Goal: Register for event/course

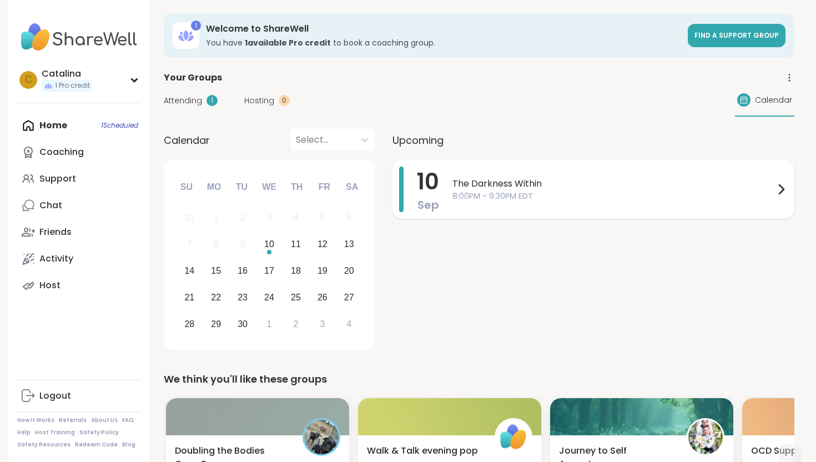
click at [437, 206] on span "Sep" at bounding box center [428, 205] width 22 height 16
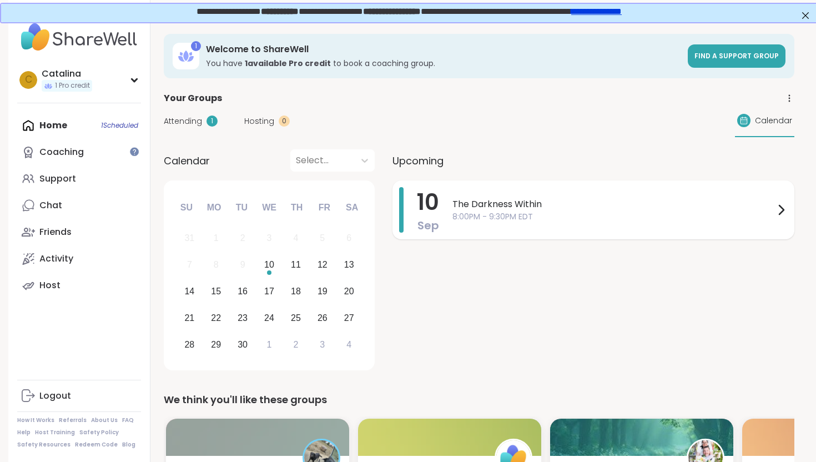
click at [405, 222] on div "[DATE]" at bounding box center [419, 210] width 40 height 46
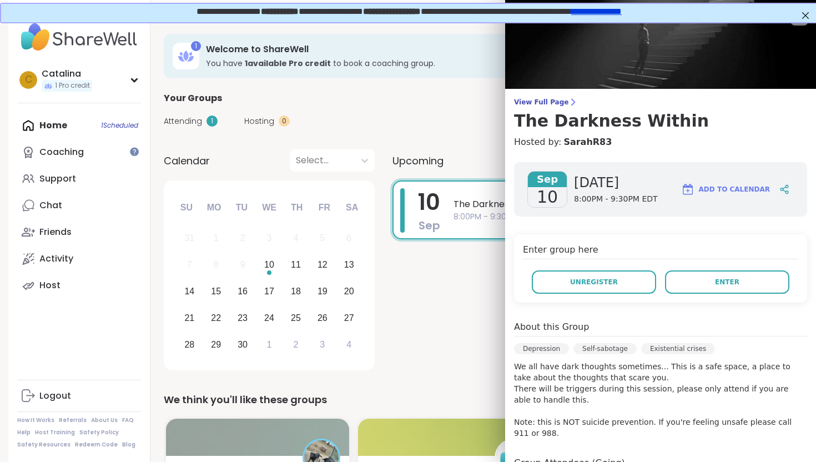
click at [445, 199] on div "[DATE] The Darkness Within 8:00PM - 9:30PM EDT" at bounding box center [593, 209] width 402 height 59
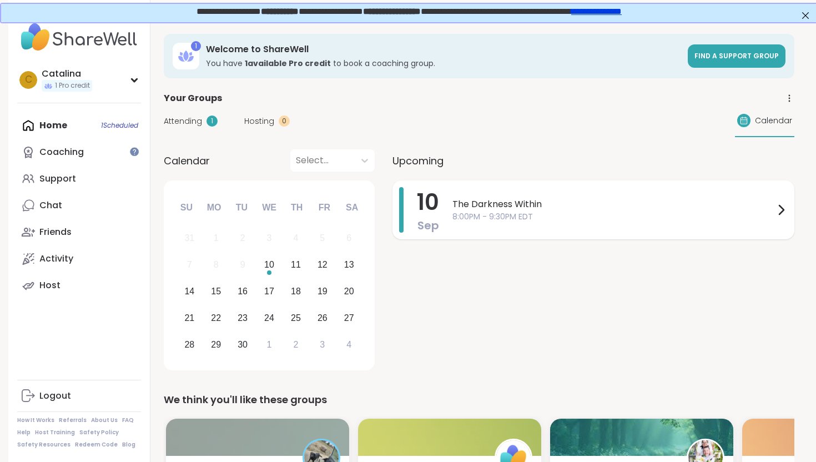
click at [445, 199] on div "[DATE] The Darkness Within 8:00PM - 9:30PM EDT" at bounding box center [593, 209] width 402 height 59
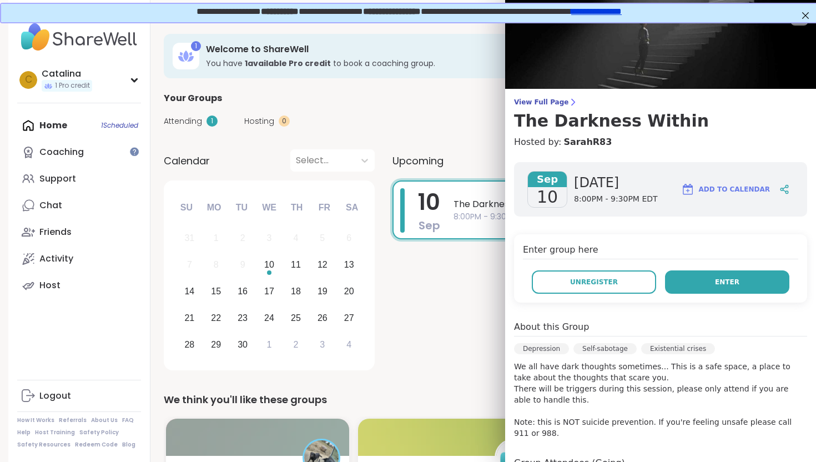
click at [744, 287] on button "Enter" at bounding box center [727, 281] width 124 height 23
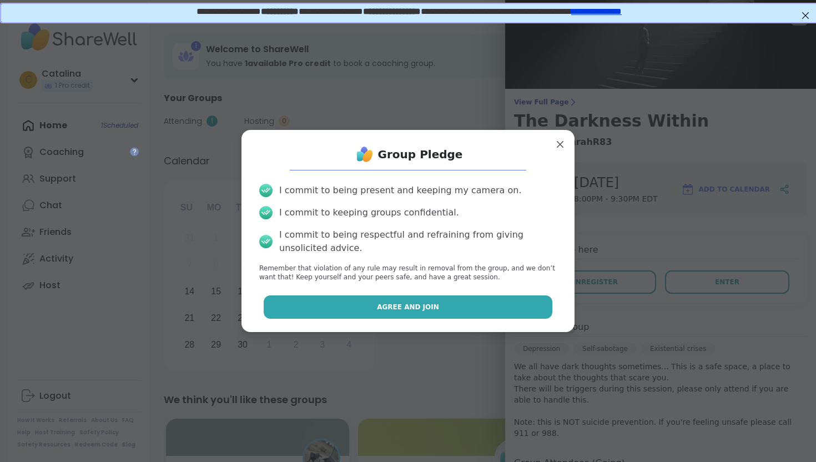
click at [395, 301] on button "Agree and Join" at bounding box center [408, 306] width 289 height 23
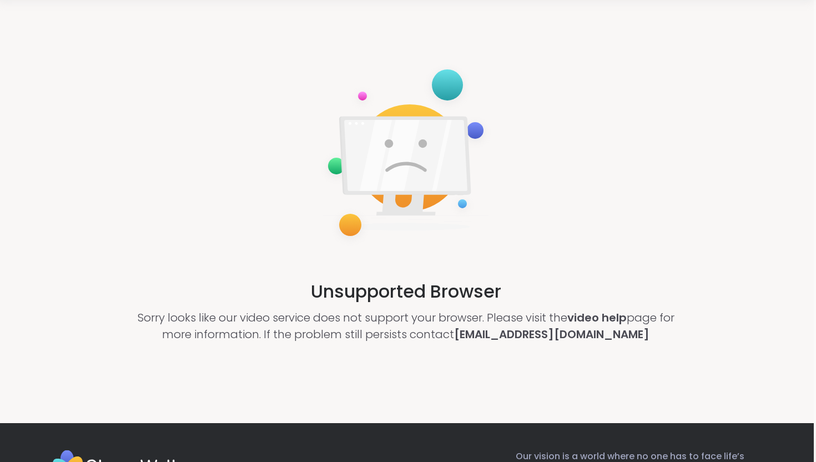
scroll to position [0, 2]
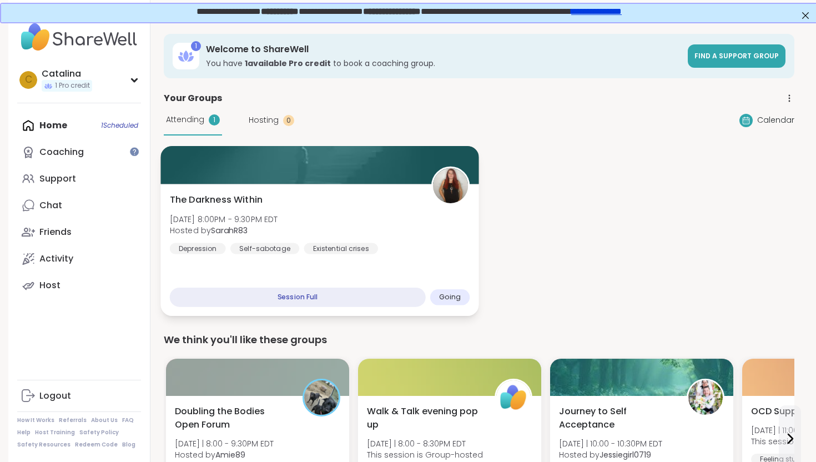
click at [254, 209] on div "The Darkness Within [DATE] 8:00PM - 9:30PM EDT Hosted by SarahR83 [MEDICAL_DATA…" at bounding box center [320, 223] width 300 height 61
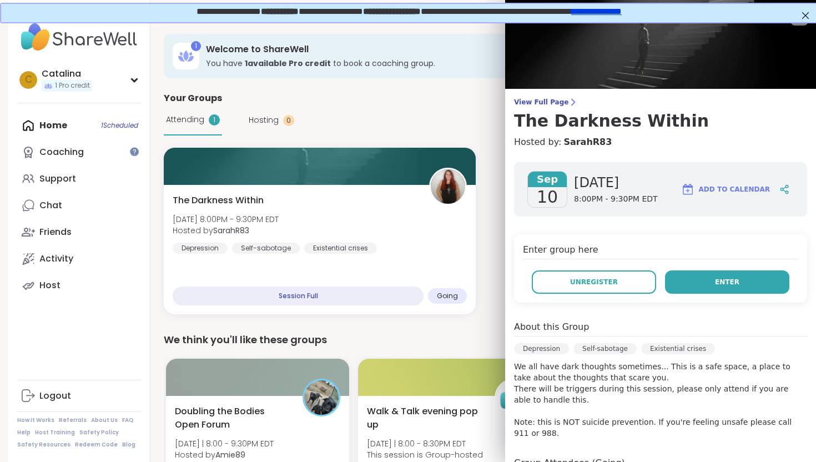
click at [401, 285] on button "Enter" at bounding box center [727, 281] width 124 height 23
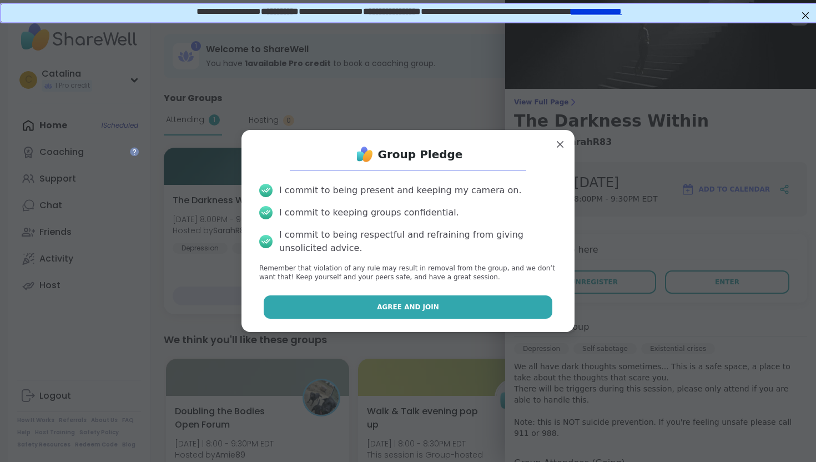
click at [326, 312] on button "Agree and Join" at bounding box center [408, 306] width 289 height 23
